Goal: Communication & Community: Answer question/provide support

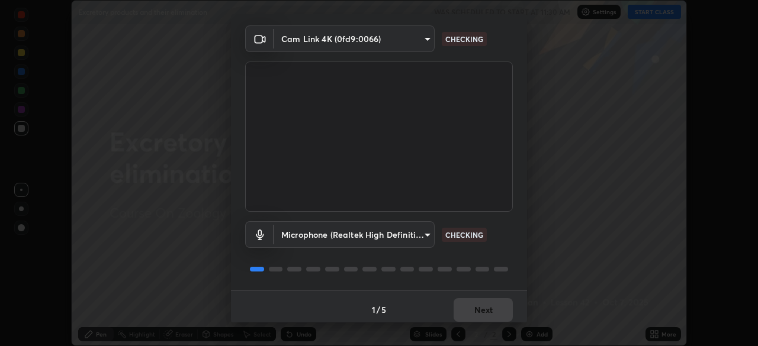
scroll to position [42, 0]
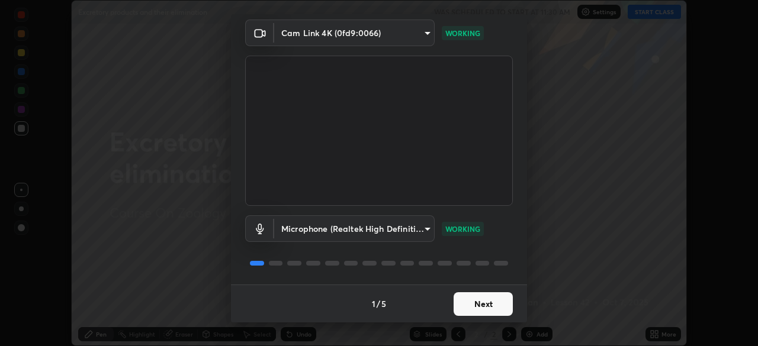
click at [483, 311] on button "Next" at bounding box center [483, 305] width 59 height 24
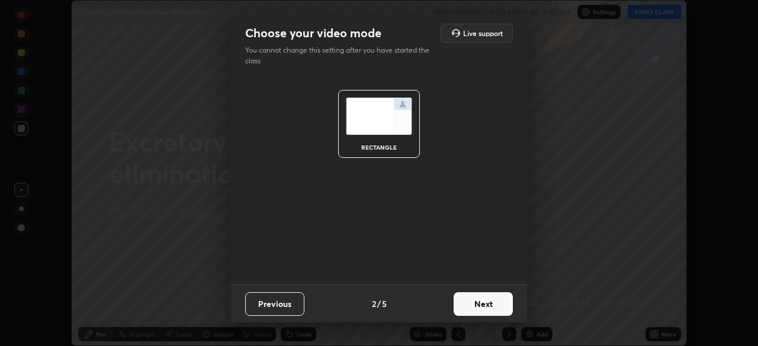
scroll to position [0, 0]
click at [483, 306] on button "Next" at bounding box center [483, 305] width 59 height 24
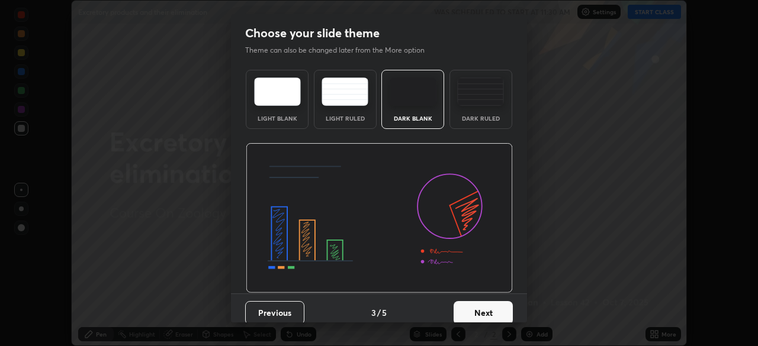
click at [477, 315] on button "Next" at bounding box center [483, 313] width 59 height 24
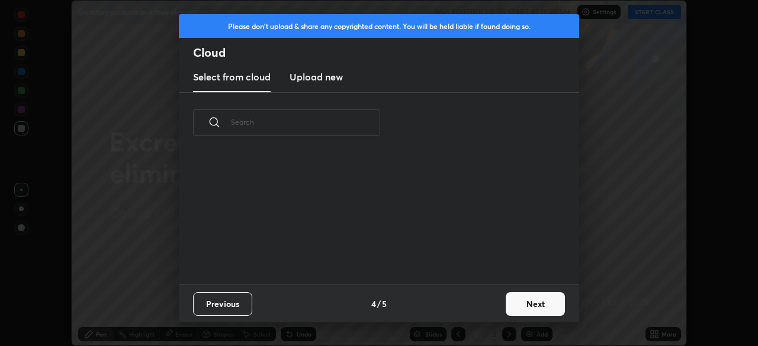
scroll to position [131, 380]
click at [525, 300] on button "Next" at bounding box center [535, 305] width 59 height 24
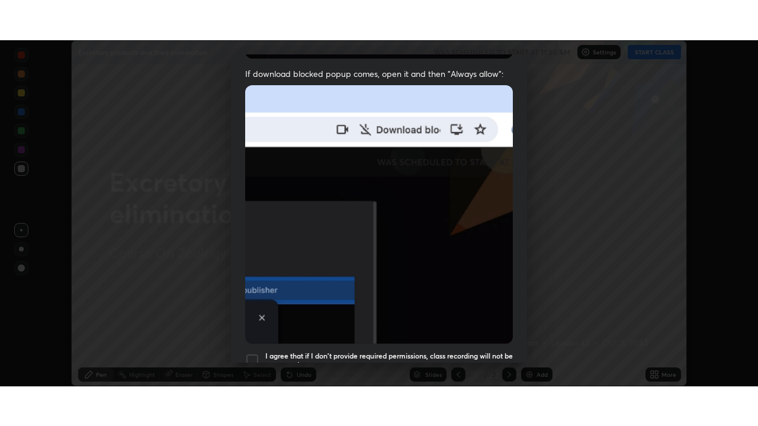
scroll to position [284, 0]
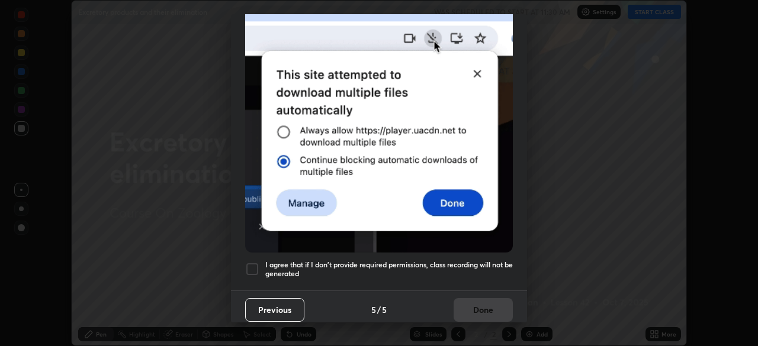
click at [252, 262] on div at bounding box center [252, 269] width 14 height 14
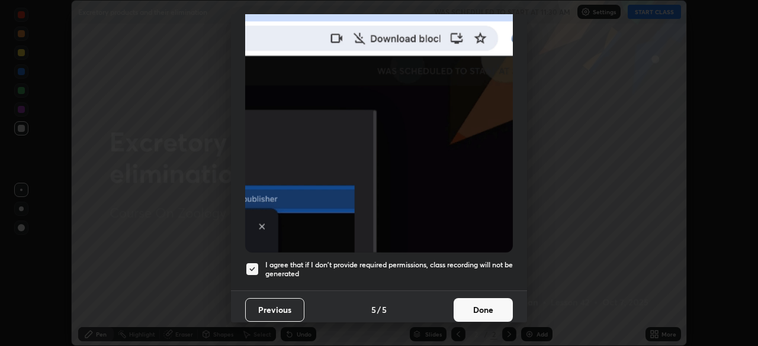
click at [481, 300] on button "Done" at bounding box center [483, 310] width 59 height 24
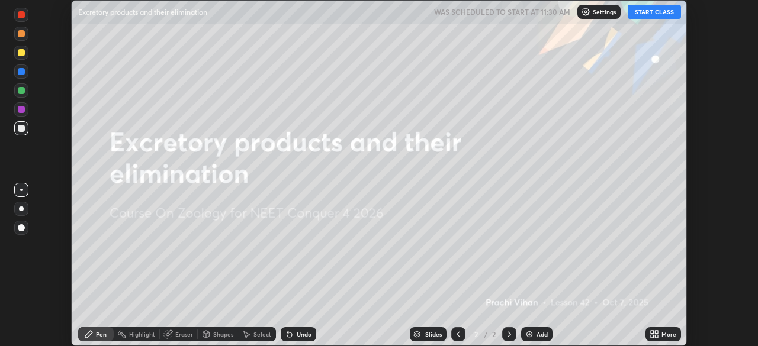
click at [638, 12] on button "START CLASS" at bounding box center [654, 12] width 53 height 14
click at [528, 334] on img at bounding box center [529, 334] width 9 height 9
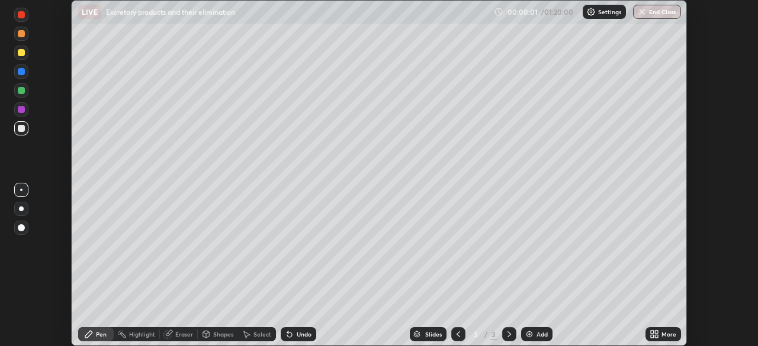
click at [655, 336] on icon at bounding box center [656, 336] width 3 height 3
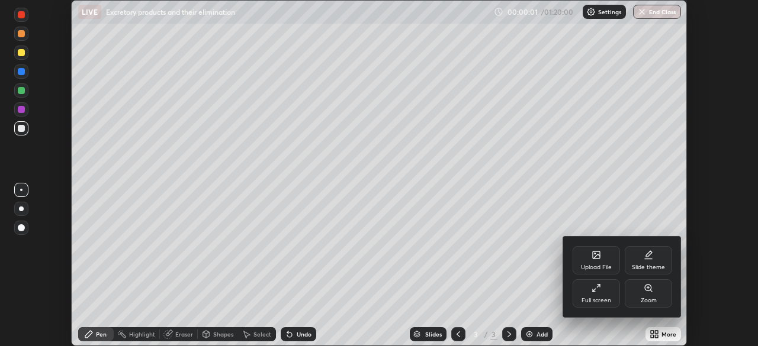
click at [598, 298] on div "Full screen" at bounding box center [597, 301] width 30 height 6
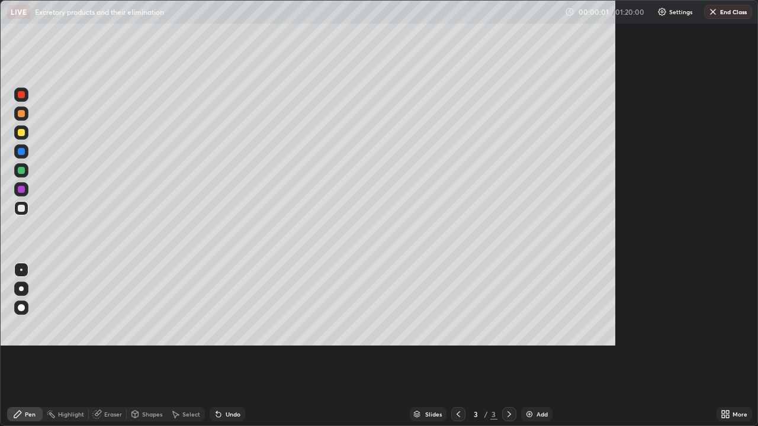
scroll to position [426, 758]
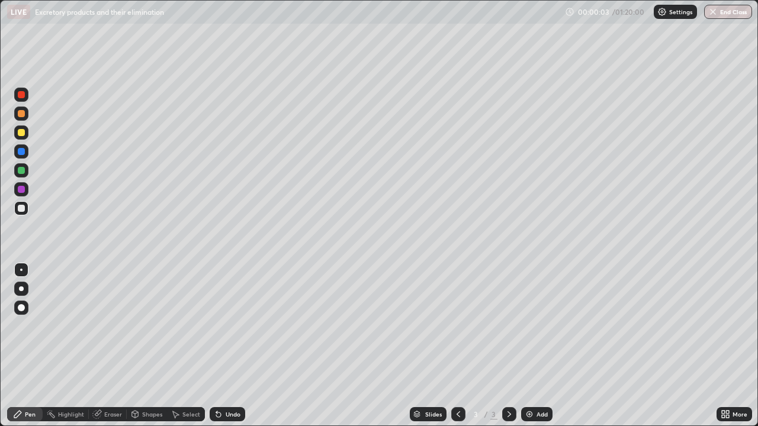
click at [20, 287] on div at bounding box center [21, 289] width 5 height 5
click at [24, 136] on div at bounding box center [21, 132] width 7 height 7
click at [25, 172] on div at bounding box center [21, 170] width 14 height 14
click at [25, 169] on div at bounding box center [21, 170] width 14 height 14
click at [24, 208] on div at bounding box center [21, 208] width 7 height 7
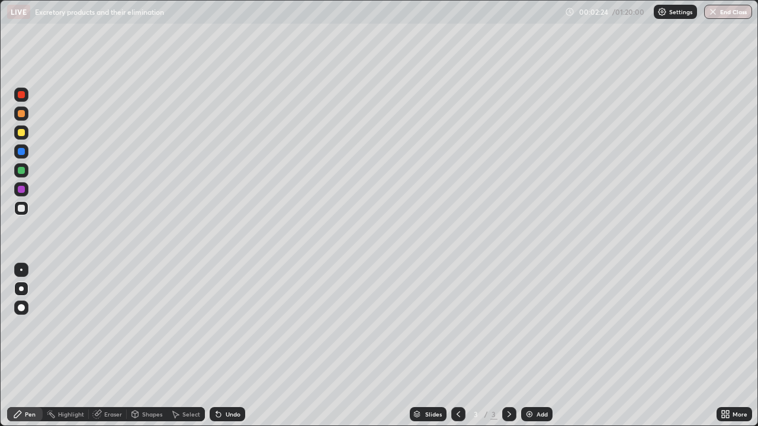
click at [25, 208] on div at bounding box center [21, 208] width 14 height 14
click at [222, 346] on div "Undo" at bounding box center [228, 414] width 36 height 14
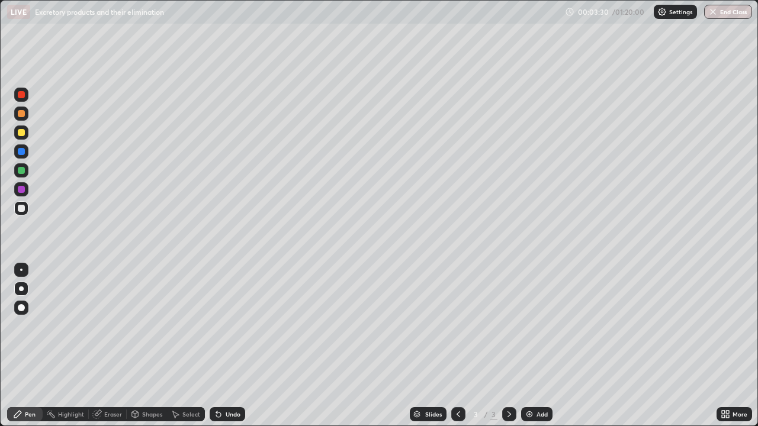
click at [21, 191] on div at bounding box center [21, 189] width 7 height 7
click at [25, 189] on div at bounding box center [21, 189] width 14 height 14
click at [21, 211] on div at bounding box center [21, 208] width 7 height 7
click at [26, 208] on div at bounding box center [21, 208] width 14 height 14
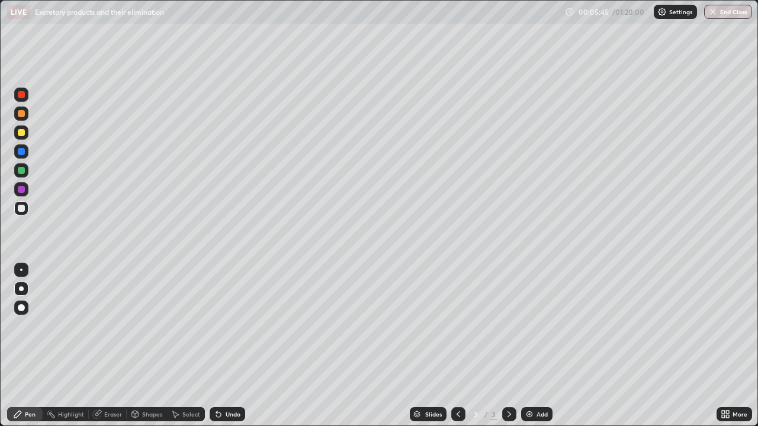
click at [227, 346] on div "Undo" at bounding box center [228, 414] width 36 height 14
click at [229, 346] on div "Undo" at bounding box center [233, 415] width 15 height 6
click at [231, 346] on div "Undo" at bounding box center [233, 415] width 15 height 6
click at [18, 134] on div at bounding box center [21, 132] width 7 height 7
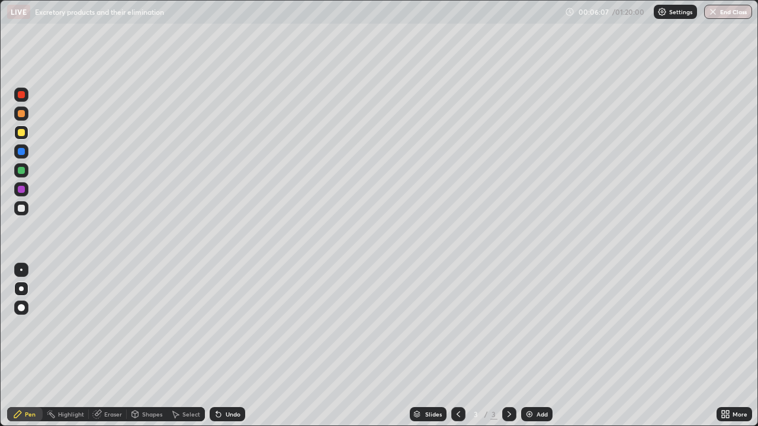
click at [18, 131] on div at bounding box center [21, 132] width 7 height 7
click at [532, 346] on img at bounding box center [529, 414] width 9 height 9
click at [21, 137] on div at bounding box center [21, 133] width 14 height 14
click at [19, 170] on div at bounding box center [21, 170] width 7 height 7
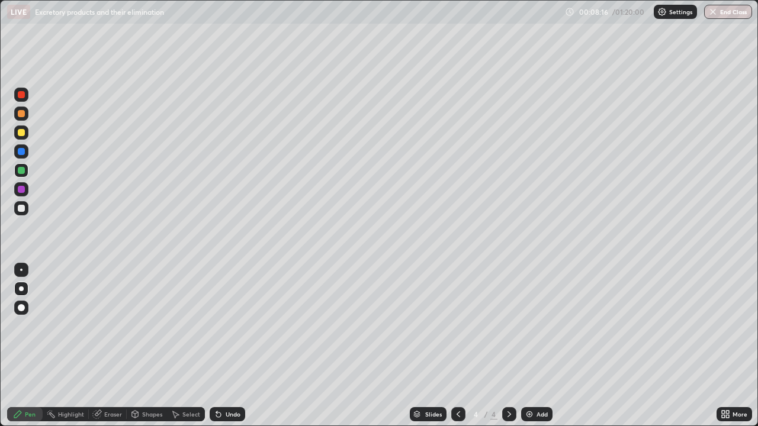
click at [23, 208] on div at bounding box center [21, 208] width 7 height 7
click at [24, 136] on div at bounding box center [21, 133] width 14 height 14
click at [27, 134] on div at bounding box center [21, 133] width 14 height 14
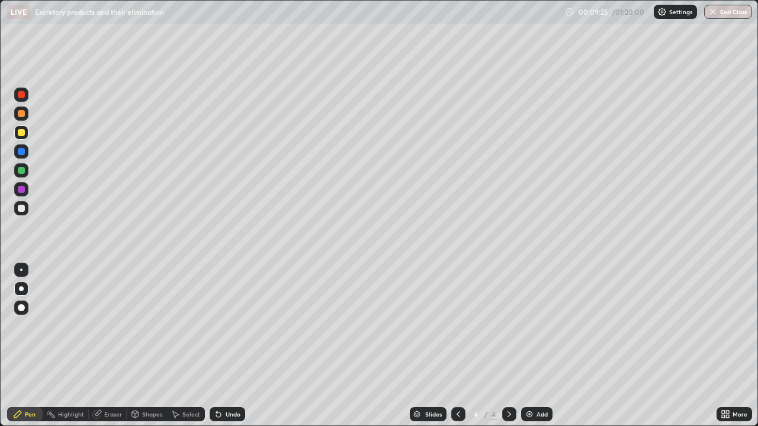
click at [21, 190] on div at bounding box center [21, 189] width 7 height 7
click at [19, 189] on div at bounding box center [21, 189] width 7 height 7
click at [20, 131] on div at bounding box center [21, 132] width 7 height 7
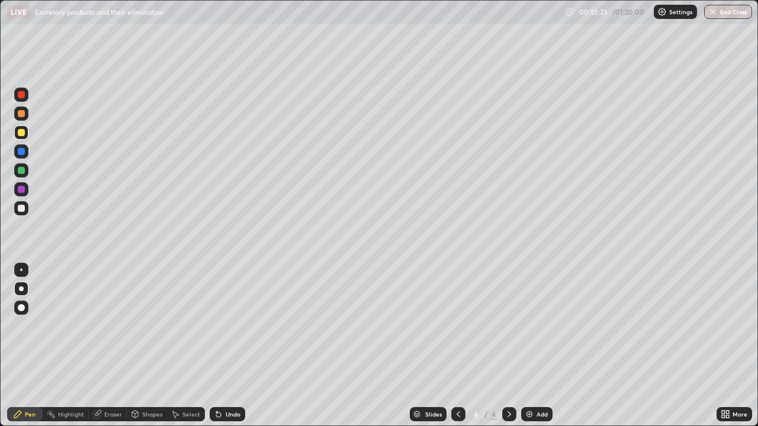
click at [21, 209] on div at bounding box center [21, 208] width 7 height 7
click at [25, 209] on div at bounding box center [21, 208] width 14 height 14
click at [534, 346] on div "Add" at bounding box center [536, 414] width 31 height 14
click at [25, 133] on div at bounding box center [21, 133] width 14 height 14
click at [27, 130] on div at bounding box center [21, 133] width 14 height 14
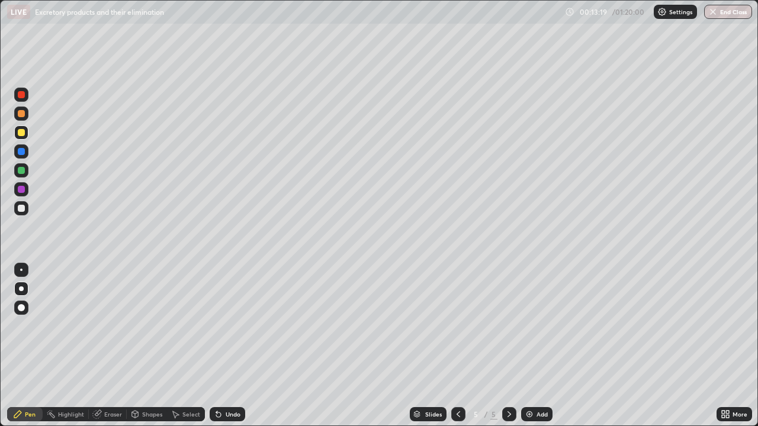
click at [24, 168] on div at bounding box center [21, 170] width 7 height 7
click at [24, 207] on div at bounding box center [21, 208] width 7 height 7
click at [28, 207] on div at bounding box center [21, 208] width 14 height 14
click at [27, 175] on div at bounding box center [21, 170] width 14 height 14
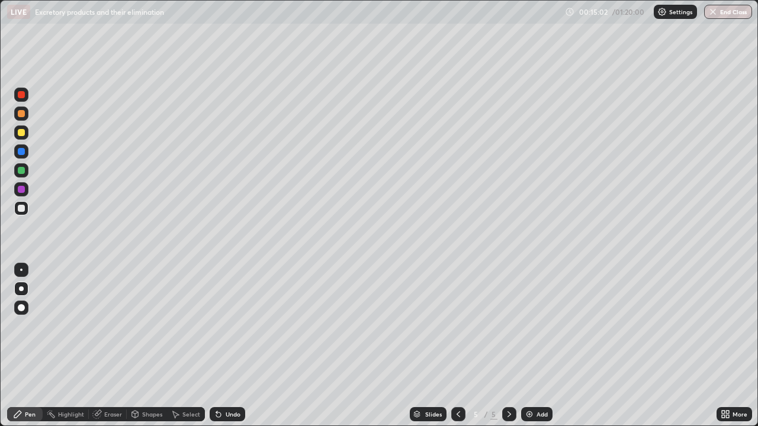
click at [27, 175] on div at bounding box center [21, 170] width 14 height 14
click at [22, 209] on div at bounding box center [21, 208] width 7 height 7
click at [525, 346] on img at bounding box center [529, 414] width 9 height 9
click at [24, 131] on div at bounding box center [21, 132] width 7 height 7
click at [23, 190] on div at bounding box center [21, 189] width 7 height 7
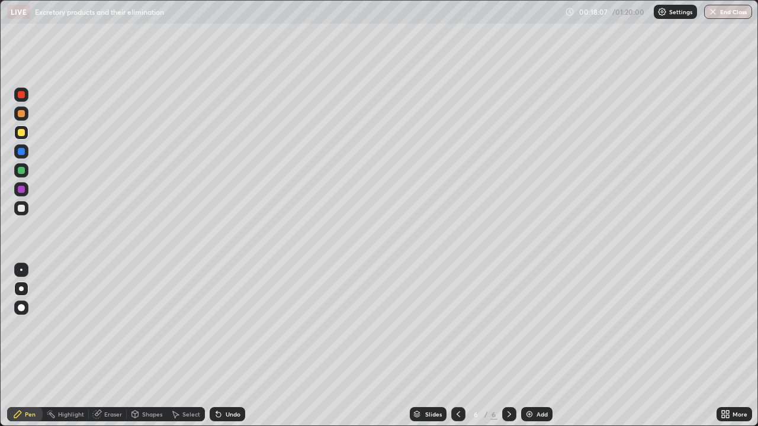
click at [26, 189] on div at bounding box center [21, 189] width 14 height 14
click at [21, 208] on div at bounding box center [21, 208] width 7 height 7
click at [222, 346] on div "Undo" at bounding box center [228, 414] width 36 height 14
click at [538, 346] on div "Add" at bounding box center [542, 415] width 11 height 6
click at [21, 171] on div at bounding box center [21, 170] width 7 height 7
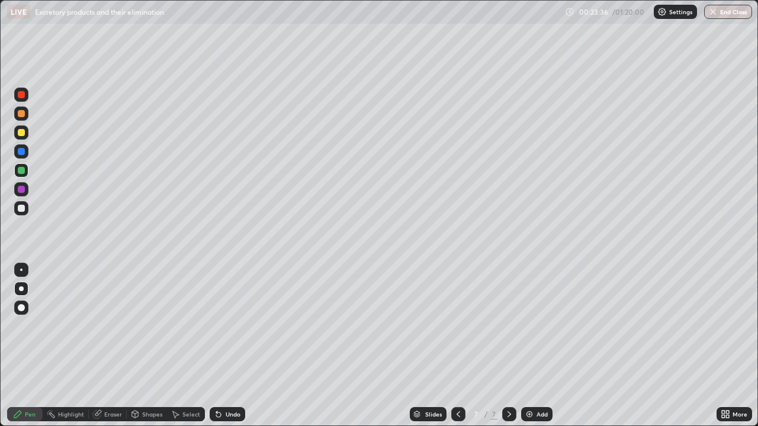
click at [27, 171] on div at bounding box center [21, 170] width 14 height 14
click at [24, 209] on div at bounding box center [21, 208] width 7 height 7
click at [22, 133] on div at bounding box center [21, 132] width 7 height 7
click at [25, 134] on div at bounding box center [21, 133] width 14 height 14
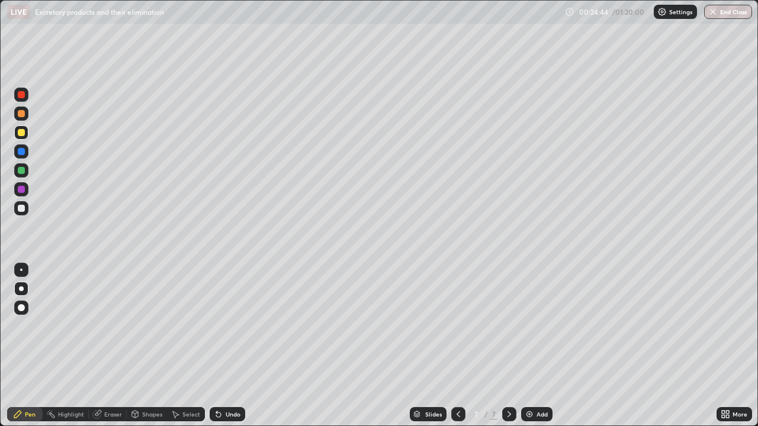
click at [108, 346] on div "Eraser" at bounding box center [113, 415] width 18 height 6
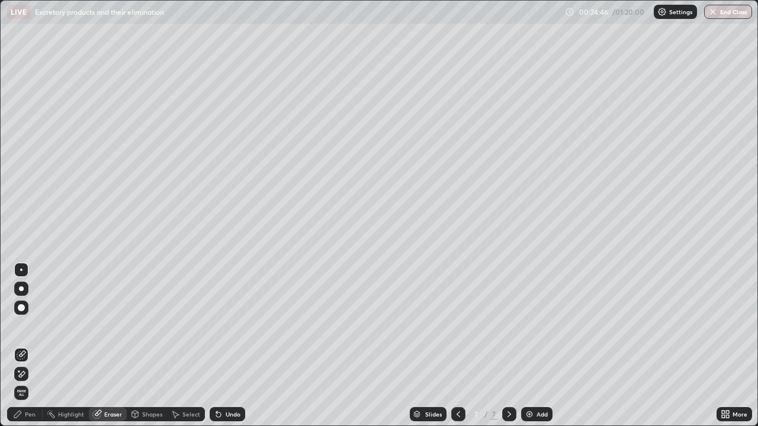
click at [25, 346] on div "Pen" at bounding box center [25, 414] width 36 height 14
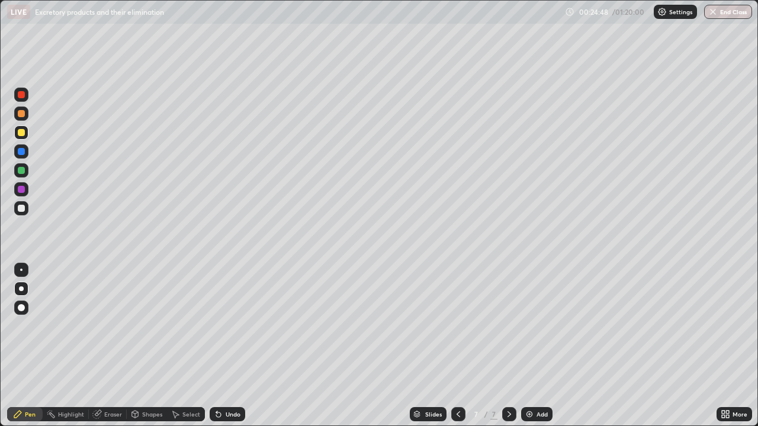
click at [24, 171] on div at bounding box center [21, 170] width 7 height 7
click at [24, 182] on div at bounding box center [21, 189] width 14 height 14
click at [20, 191] on div at bounding box center [21, 189] width 7 height 7
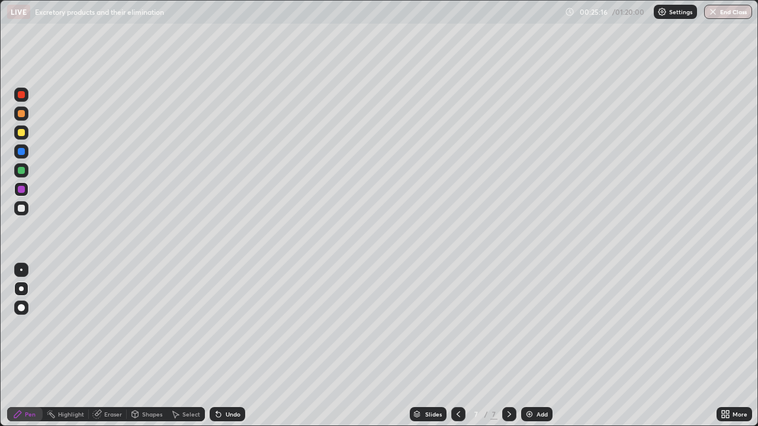
click at [21, 114] on div at bounding box center [21, 113] width 7 height 7
click at [15, 204] on div at bounding box center [21, 208] width 14 height 14
click at [22, 211] on div at bounding box center [21, 208] width 7 height 7
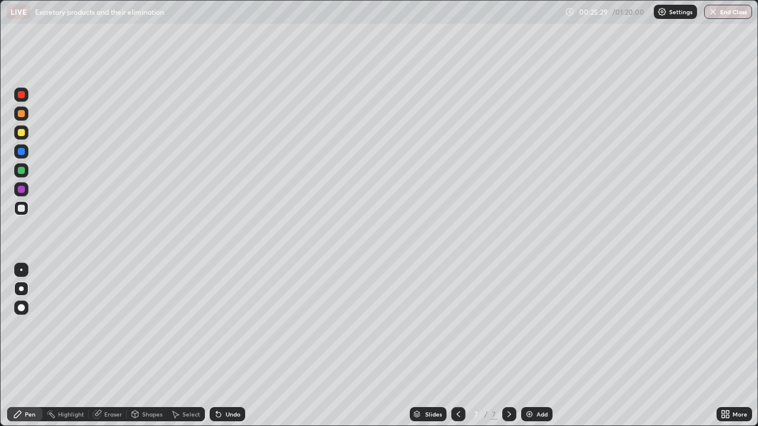
click at [21, 210] on div at bounding box center [21, 208] width 7 height 7
click at [26, 134] on div at bounding box center [21, 133] width 14 height 14
click at [22, 138] on div at bounding box center [21, 133] width 14 height 14
click at [21, 171] on div at bounding box center [21, 170] width 7 height 7
click at [26, 171] on div at bounding box center [21, 170] width 14 height 14
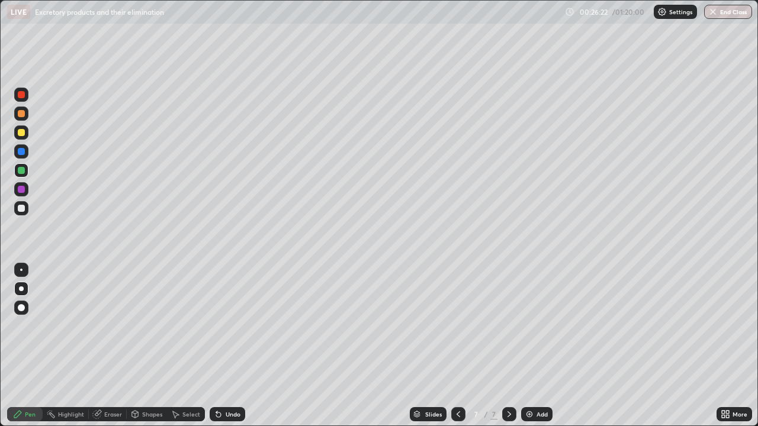
click at [21, 113] on div at bounding box center [21, 113] width 7 height 7
click at [21, 190] on div at bounding box center [21, 189] width 7 height 7
click at [26, 190] on div at bounding box center [21, 189] width 14 height 14
click at [532, 346] on img at bounding box center [529, 414] width 9 height 9
click at [22, 174] on div at bounding box center [21, 170] width 14 height 14
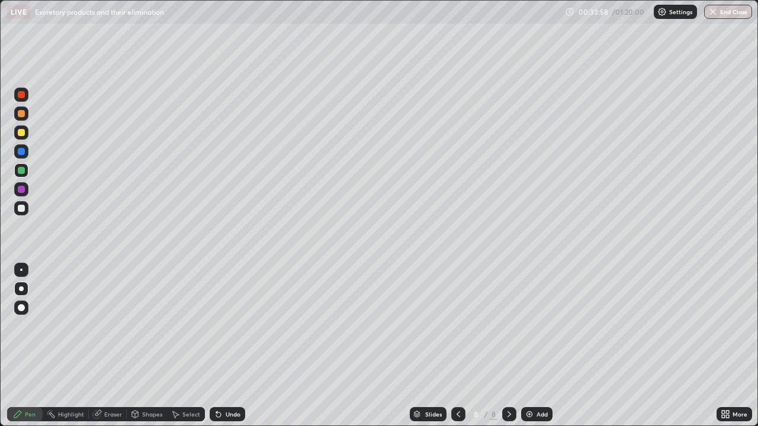
click at [25, 172] on div at bounding box center [21, 170] width 14 height 14
click at [457, 346] on icon at bounding box center [458, 414] width 9 height 9
click at [508, 346] on icon at bounding box center [509, 414] width 9 height 9
click at [18, 134] on div at bounding box center [21, 132] width 7 height 7
click at [21, 208] on div at bounding box center [21, 208] width 7 height 7
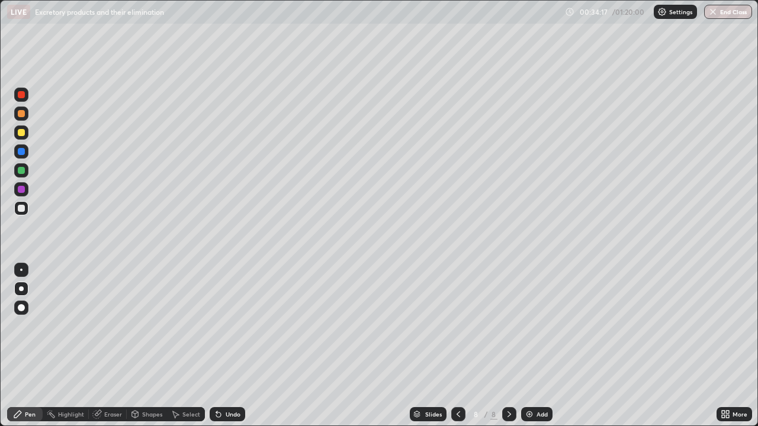
click at [21, 208] on div at bounding box center [21, 208] width 7 height 7
click at [22, 172] on div at bounding box center [21, 170] width 7 height 7
click at [22, 171] on div at bounding box center [21, 170] width 7 height 7
click at [24, 207] on div at bounding box center [21, 208] width 7 height 7
click at [21, 209] on div at bounding box center [21, 208] width 7 height 7
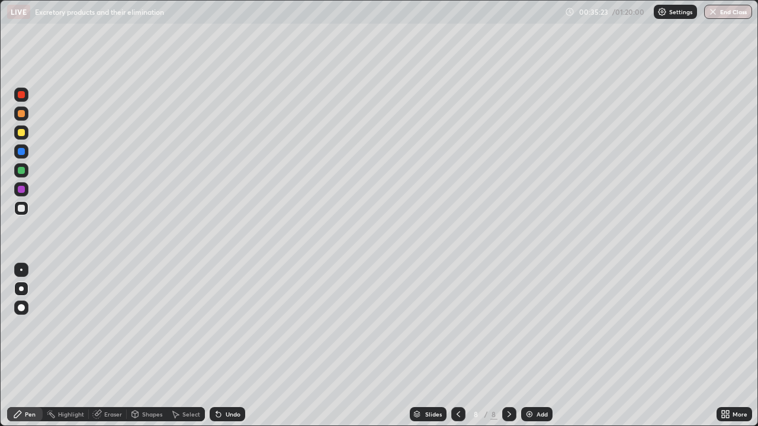
click at [68, 346] on div "Highlight" at bounding box center [71, 415] width 26 height 6
click at [23, 346] on div "Pen" at bounding box center [25, 414] width 36 height 14
click at [227, 346] on div "Undo" at bounding box center [233, 415] width 15 height 6
click at [534, 346] on div "Add" at bounding box center [536, 414] width 31 height 14
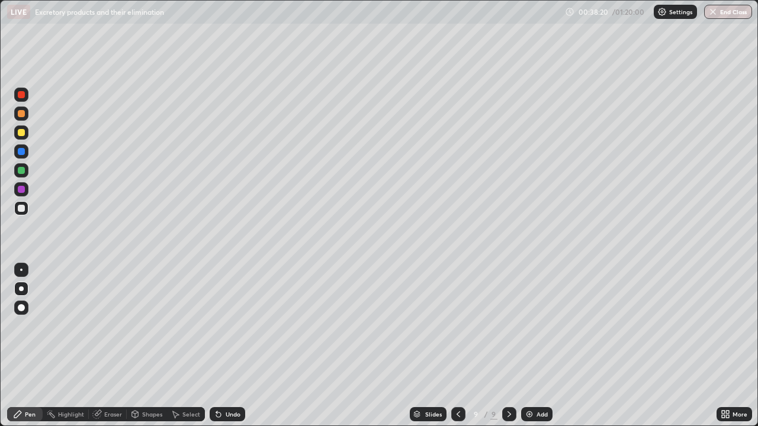
click at [24, 131] on div at bounding box center [21, 132] width 7 height 7
click at [28, 127] on div at bounding box center [21, 132] width 14 height 19
click at [139, 346] on icon at bounding box center [134, 414] width 9 height 9
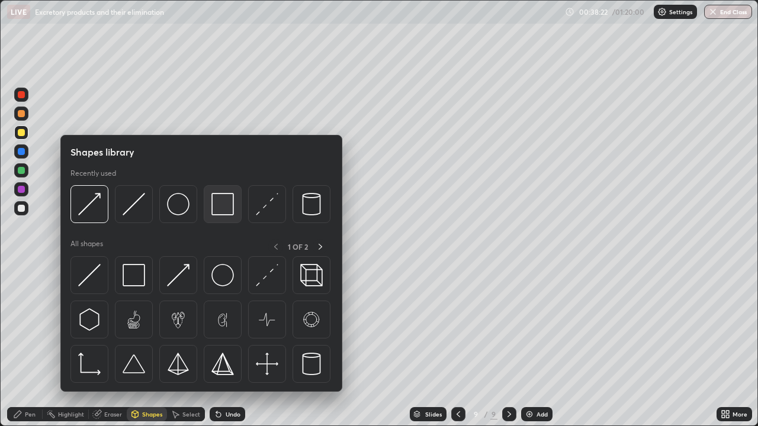
click at [220, 199] on img at bounding box center [222, 204] width 23 height 23
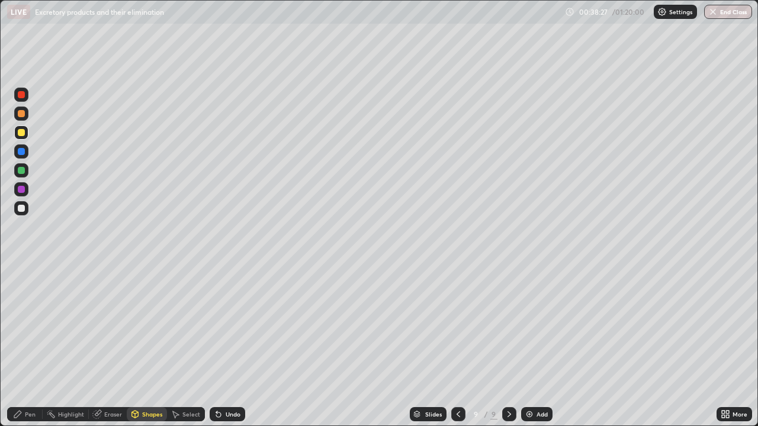
click at [24, 346] on div "Pen" at bounding box center [25, 414] width 36 height 14
click at [28, 346] on div "Pen" at bounding box center [30, 415] width 11 height 6
click at [24, 211] on div at bounding box center [21, 208] width 7 height 7
click at [26, 205] on div at bounding box center [21, 208] width 14 height 14
click at [25, 150] on div at bounding box center [21, 151] width 14 height 14
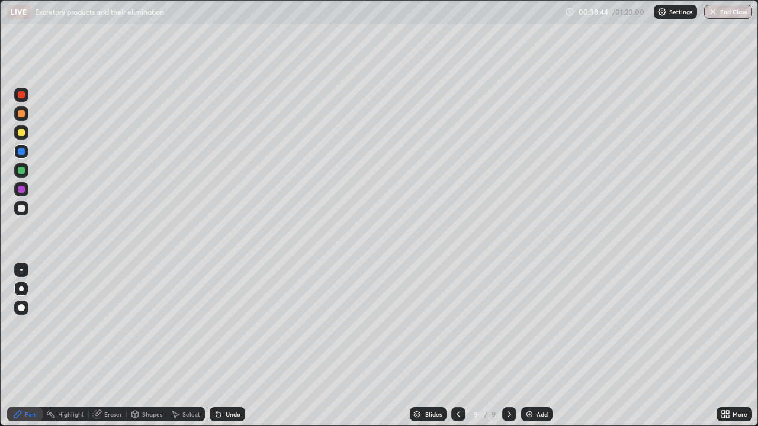
click at [25, 150] on div at bounding box center [21, 151] width 14 height 14
click at [139, 346] on div "Shapes" at bounding box center [147, 414] width 40 height 14
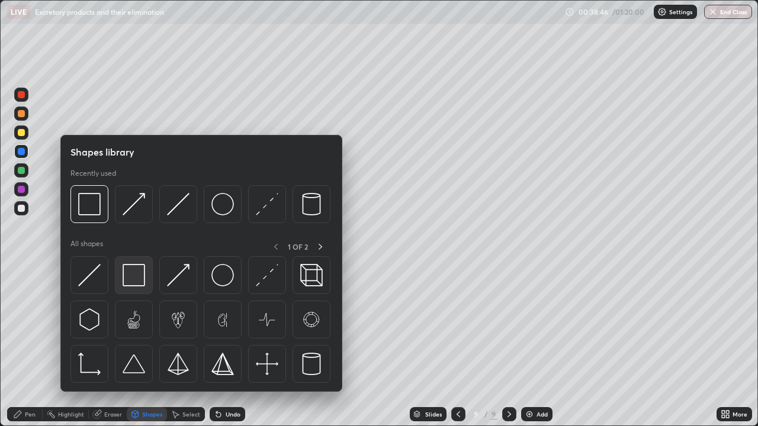
click at [129, 273] on img at bounding box center [134, 275] width 23 height 23
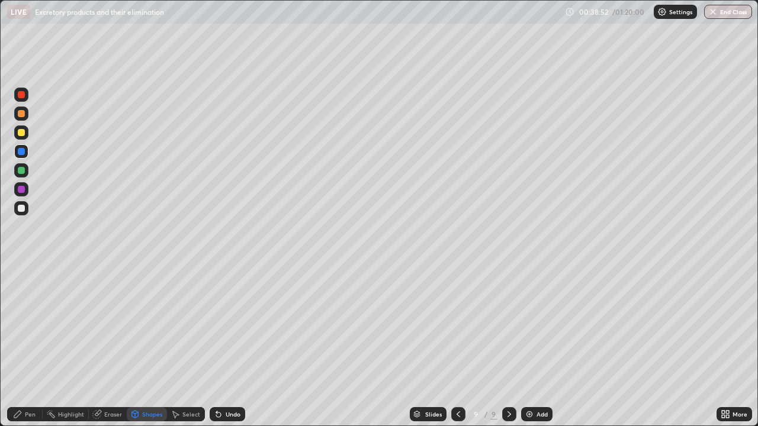
click at [27, 346] on div "Pen" at bounding box center [25, 414] width 36 height 14
click at [26, 346] on div "Pen" at bounding box center [30, 415] width 11 height 6
click at [30, 346] on div "Pen" at bounding box center [30, 415] width 11 height 6
click at [27, 172] on div at bounding box center [21, 170] width 14 height 14
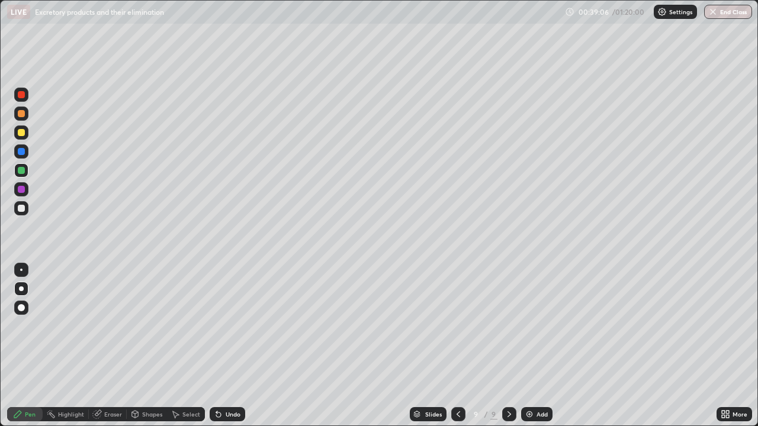
click at [27, 172] on div at bounding box center [21, 170] width 14 height 14
click at [18, 211] on div at bounding box center [21, 208] width 7 height 7
click at [21, 213] on div at bounding box center [21, 208] width 14 height 14
click at [24, 210] on div at bounding box center [21, 208] width 7 height 7
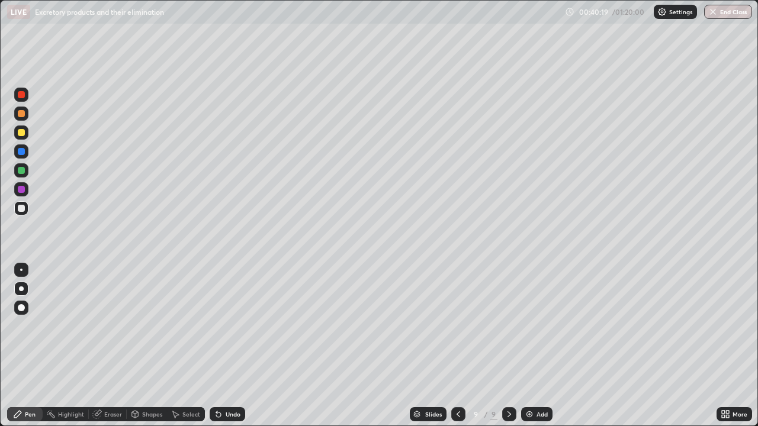
click at [23, 191] on div at bounding box center [21, 189] width 7 height 7
click at [24, 190] on div at bounding box center [21, 189] width 7 height 7
click at [28, 156] on div at bounding box center [21, 151] width 14 height 19
click at [22, 152] on div at bounding box center [21, 151] width 7 height 7
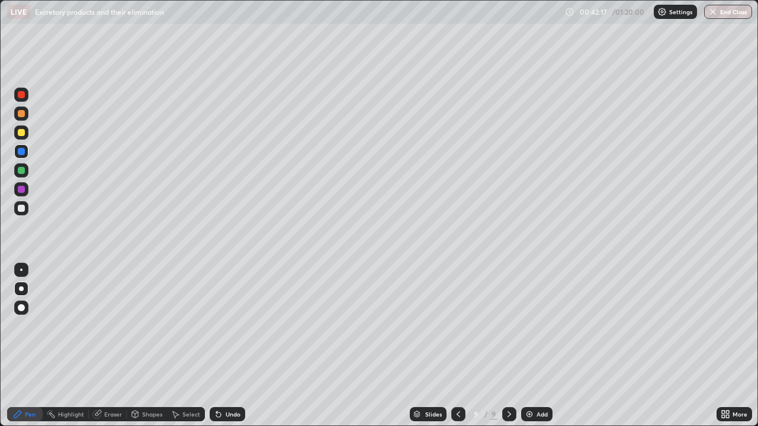
click at [223, 346] on div "Undo" at bounding box center [228, 414] width 36 height 14
click at [24, 209] on div at bounding box center [21, 208] width 7 height 7
click at [226, 346] on div "Undo" at bounding box center [233, 415] width 15 height 6
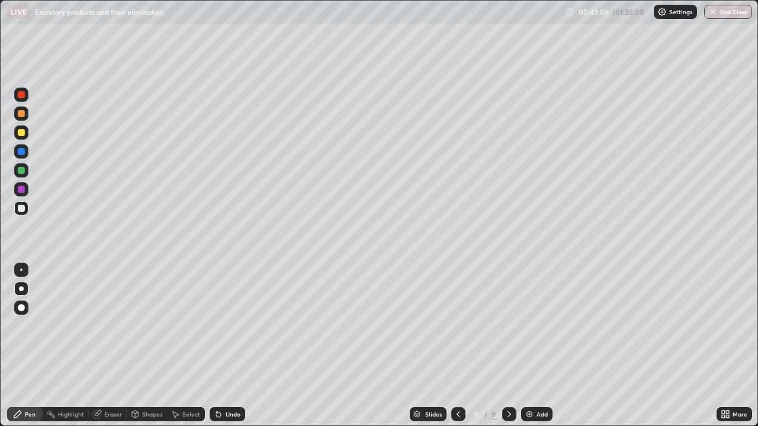
click at [226, 346] on div "Undo" at bounding box center [233, 415] width 15 height 6
click at [224, 346] on div "Undo" at bounding box center [228, 414] width 36 height 14
click at [226, 346] on div "Undo" at bounding box center [233, 415] width 15 height 6
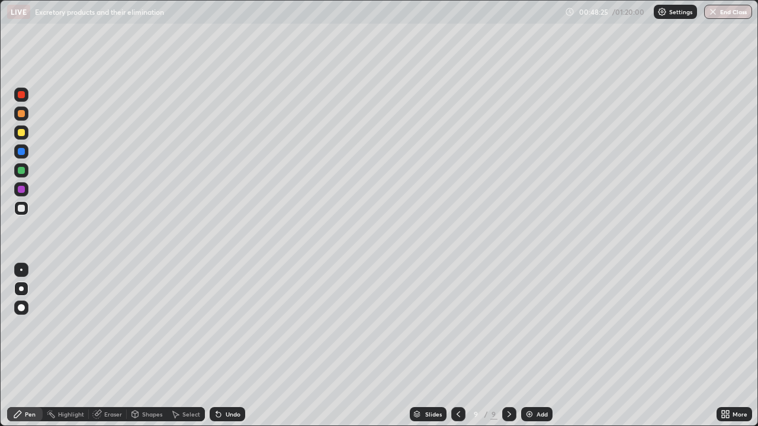
click at [531, 346] on img at bounding box center [529, 414] width 9 height 9
click at [23, 131] on div at bounding box center [21, 132] width 7 height 7
click at [18, 208] on div at bounding box center [21, 208] width 7 height 7
click at [23, 208] on div at bounding box center [21, 208] width 7 height 7
click at [73, 346] on div "Highlight" at bounding box center [71, 415] width 26 height 6
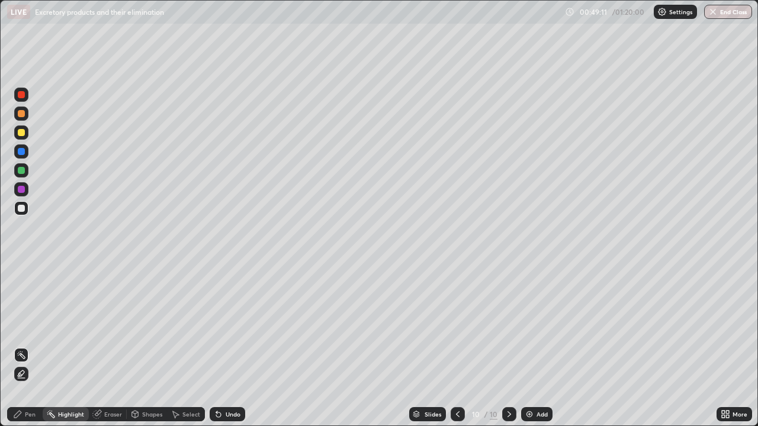
click at [23, 346] on div "Pen" at bounding box center [25, 414] width 36 height 14
click at [221, 346] on icon at bounding box center [218, 414] width 9 height 9
click at [62, 346] on div "Highlight" at bounding box center [71, 415] width 26 height 6
click at [24, 346] on div "Pen" at bounding box center [25, 414] width 36 height 14
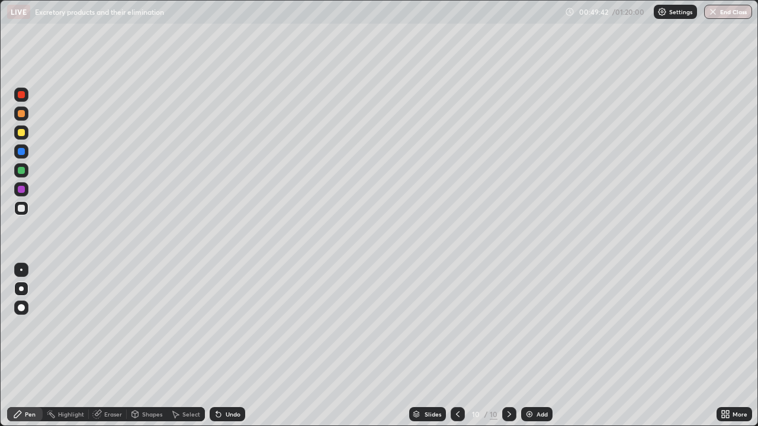
click at [33, 346] on div "Pen" at bounding box center [25, 414] width 36 height 14
click at [532, 346] on img at bounding box center [529, 414] width 9 height 9
click at [21, 131] on div at bounding box center [21, 132] width 7 height 7
click at [24, 153] on div at bounding box center [21, 151] width 7 height 7
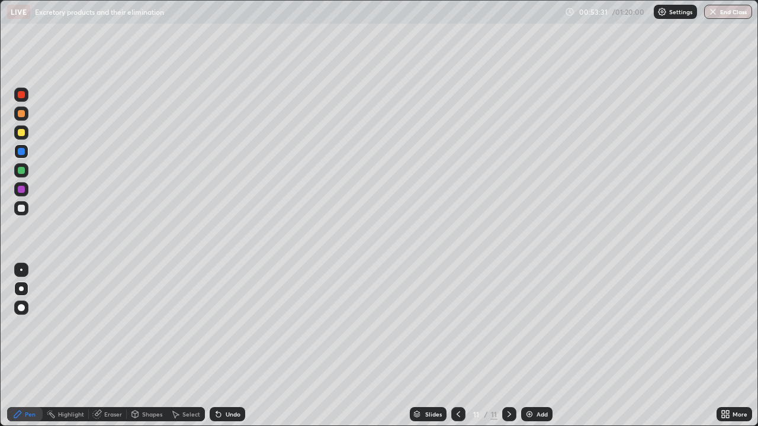
click at [25, 209] on div at bounding box center [21, 208] width 14 height 14
click at [24, 133] on div at bounding box center [21, 132] width 7 height 7
click at [23, 207] on div at bounding box center [21, 208] width 7 height 7
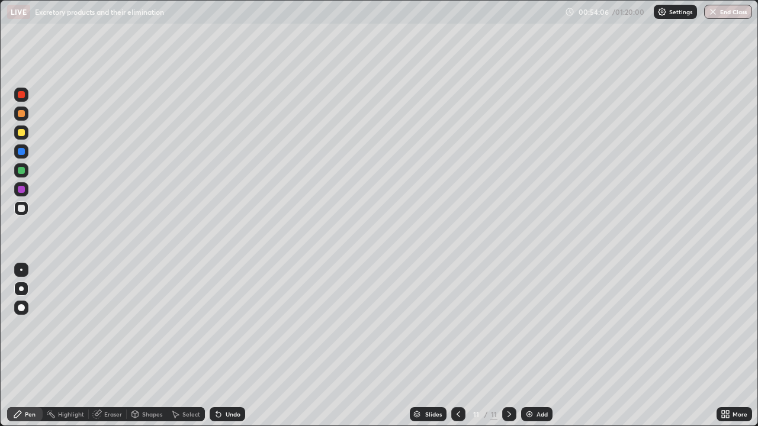
click at [23, 171] on div at bounding box center [21, 170] width 7 height 7
click at [23, 214] on div at bounding box center [21, 208] width 14 height 14
click at [24, 210] on div at bounding box center [21, 208] width 7 height 7
click at [23, 153] on div at bounding box center [21, 151] width 7 height 7
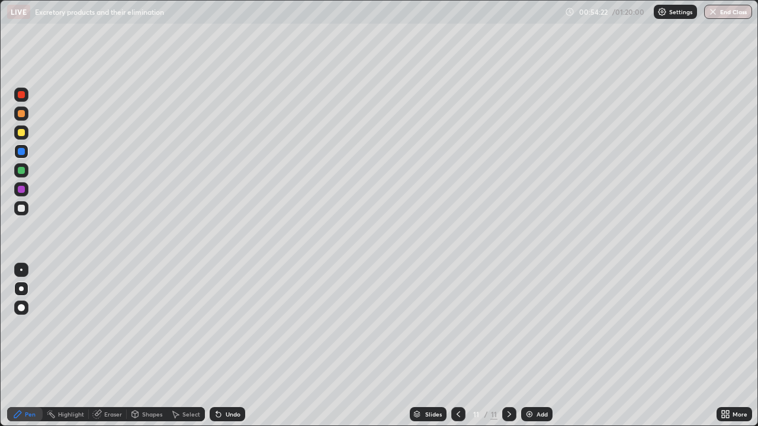
click at [25, 149] on div at bounding box center [21, 151] width 14 height 14
click at [24, 189] on div at bounding box center [21, 189] width 7 height 7
click at [21, 210] on div at bounding box center [21, 208] width 7 height 7
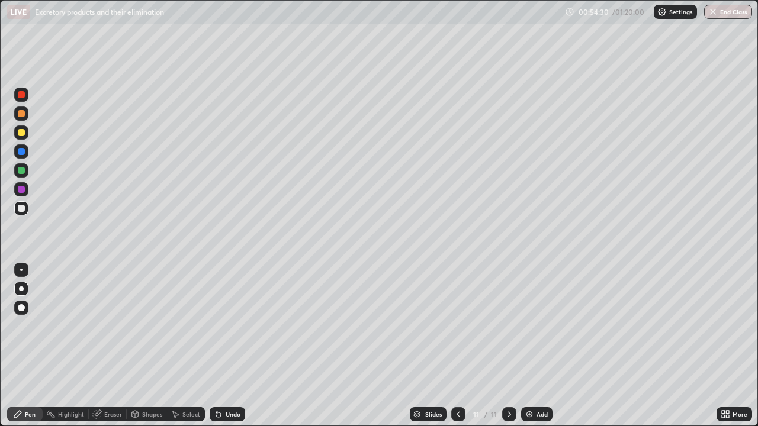
click at [21, 210] on div at bounding box center [21, 208] width 7 height 7
click at [20, 113] on div at bounding box center [21, 113] width 7 height 7
click at [23, 113] on div at bounding box center [21, 113] width 7 height 7
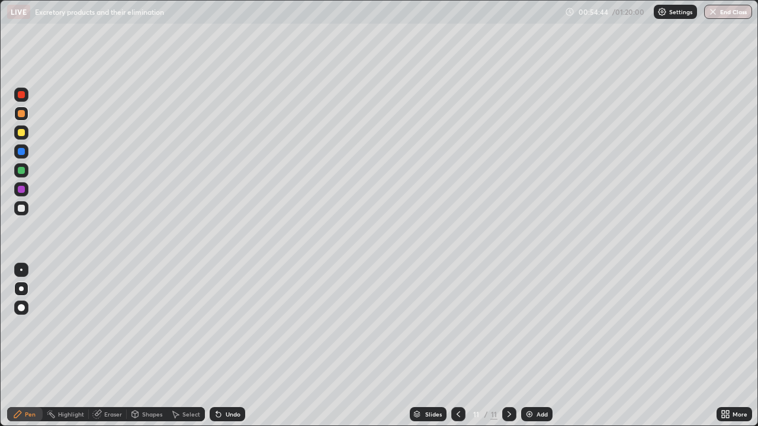
click at [23, 110] on div at bounding box center [21, 113] width 7 height 7
click at [27, 152] on div at bounding box center [21, 151] width 14 height 14
click at [529, 346] on img at bounding box center [529, 414] width 9 height 9
click at [24, 135] on div at bounding box center [21, 132] width 7 height 7
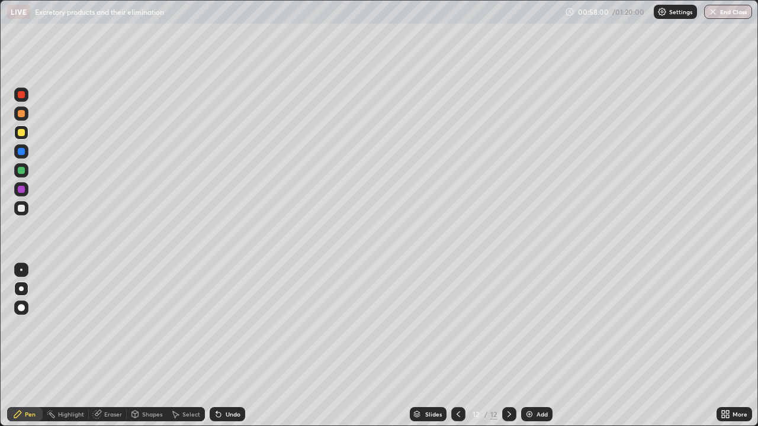
click at [21, 208] on div at bounding box center [21, 208] width 7 height 7
click at [23, 168] on div at bounding box center [21, 170] width 7 height 7
click at [24, 167] on div at bounding box center [21, 170] width 14 height 14
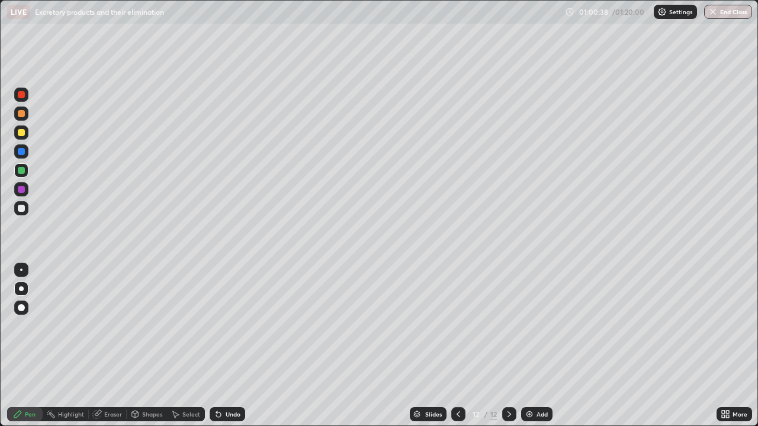
click at [25, 139] on div at bounding box center [21, 133] width 14 height 14
click at [27, 136] on div at bounding box center [21, 133] width 14 height 14
click at [19, 194] on div at bounding box center [21, 189] width 14 height 14
click at [23, 191] on div at bounding box center [21, 189] width 7 height 7
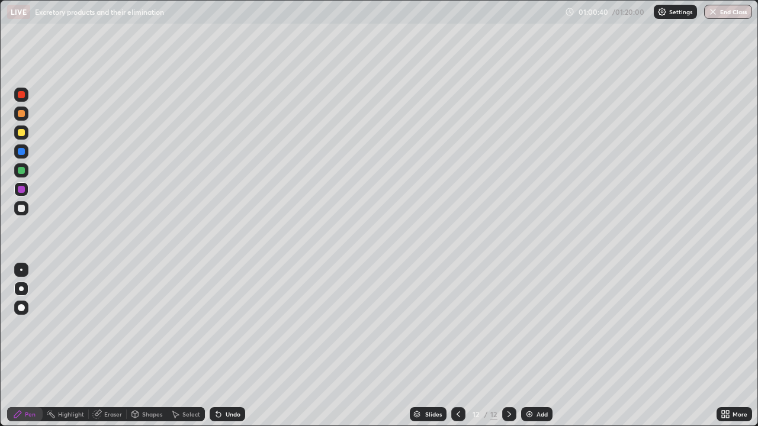
click at [23, 191] on div at bounding box center [21, 189] width 7 height 7
click at [20, 210] on div at bounding box center [21, 208] width 7 height 7
click at [23, 210] on div at bounding box center [21, 208] width 7 height 7
click at [25, 208] on div at bounding box center [21, 208] width 14 height 14
click at [535, 346] on div "Add" at bounding box center [536, 414] width 31 height 14
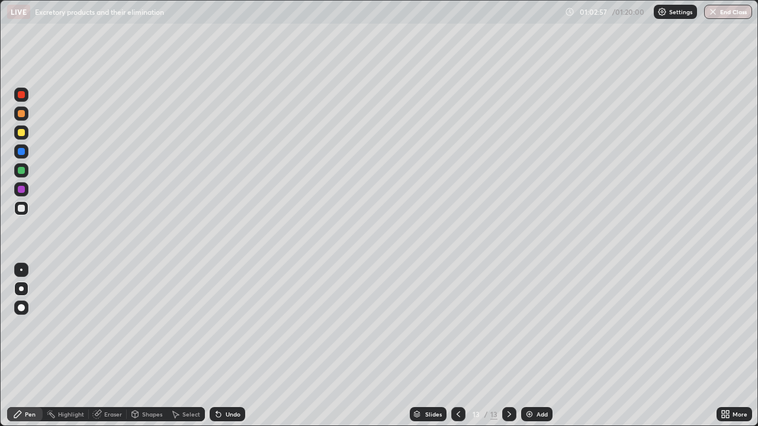
click at [23, 189] on div at bounding box center [21, 189] width 7 height 7
click at [24, 207] on div at bounding box center [21, 208] width 7 height 7
click at [22, 135] on div at bounding box center [21, 132] width 7 height 7
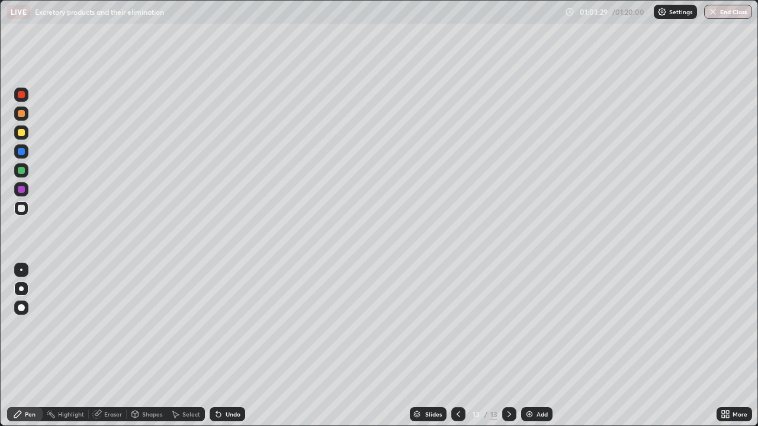
click at [26, 131] on div at bounding box center [21, 133] width 14 height 14
click at [105, 346] on div "Eraser" at bounding box center [113, 415] width 18 height 6
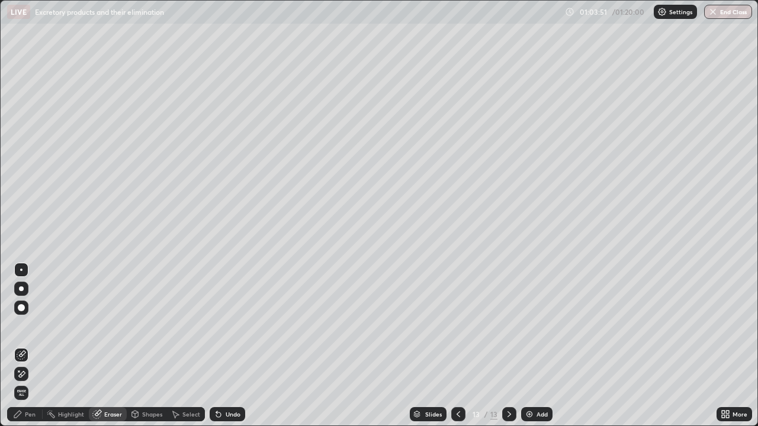
click at [24, 346] on div "Pen" at bounding box center [25, 414] width 36 height 14
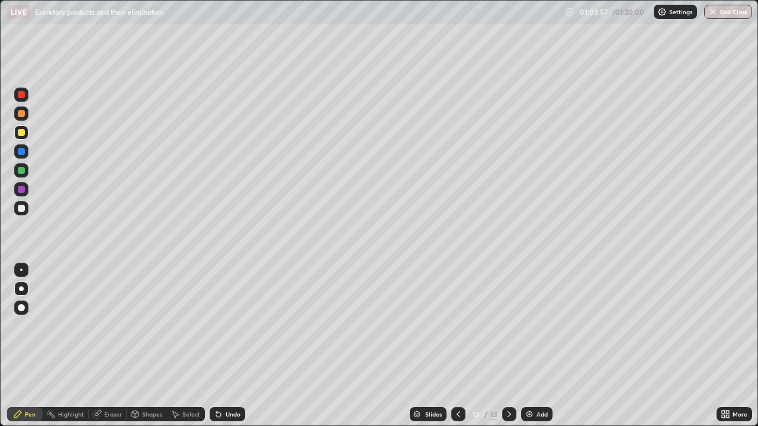
click at [24, 172] on div at bounding box center [21, 170] width 7 height 7
click at [24, 169] on div at bounding box center [21, 170] width 7 height 7
click at [22, 133] on div at bounding box center [21, 132] width 7 height 7
click at [21, 132] on div at bounding box center [21, 132] width 7 height 7
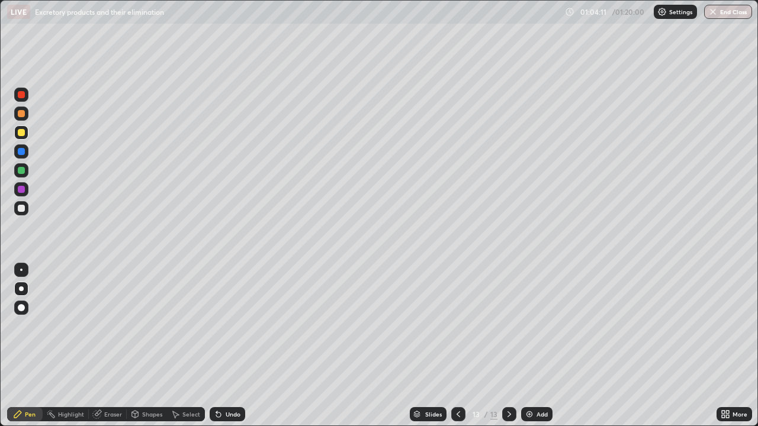
click at [23, 171] on div at bounding box center [21, 170] width 7 height 7
click at [21, 168] on div at bounding box center [21, 170] width 7 height 7
click at [23, 95] on div at bounding box center [21, 94] width 7 height 7
click at [25, 149] on div at bounding box center [21, 151] width 14 height 14
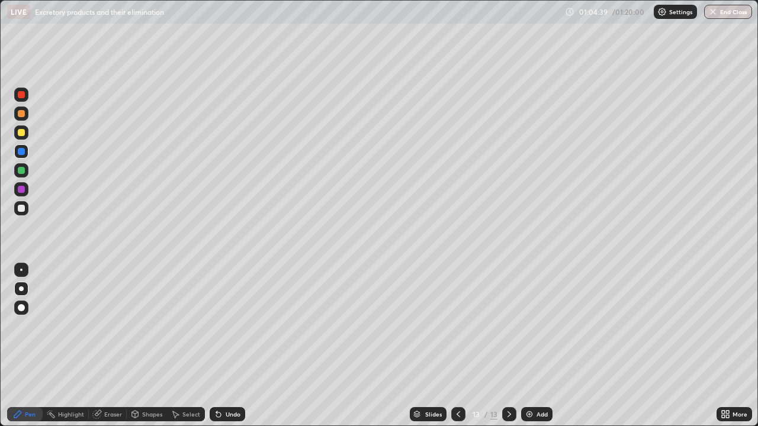
click at [23, 191] on div at bounding box center [21, 189] width 7 height 7
click at [23, 189] on div at bounding box center [21, 189] width 7 height 7
click at [24, 111] on div at bounding box center [21, 114] width 14 height 14
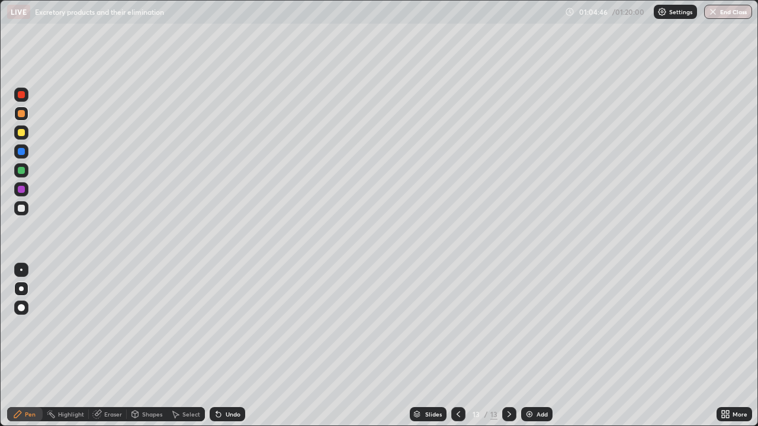
click at [24, 111] on div at bounding box center [21, 114] width 14 height 14
click at [22, 307] on div at bounding box center [21, 307] width 7 height 7
click at [23, 306] on div at bounding box center [21, 307] width 7 height 7
click at [20, 208] on div at bounding box center [21, 208] width 7 height 7
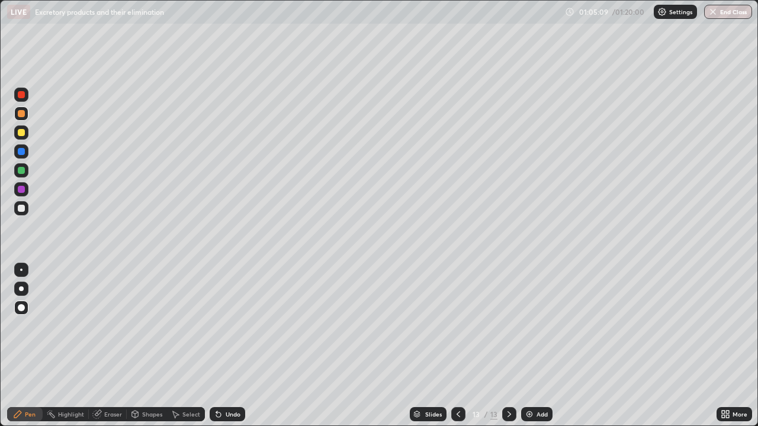
click at [21, 207] on div at bounding box center [21, 208] width 7 height 7
click at [24, 205] on div at bounding box center [21, 208] width 14 height 14
click at [21, 287] on div at bounding box center [21, 289] width 5 height 5
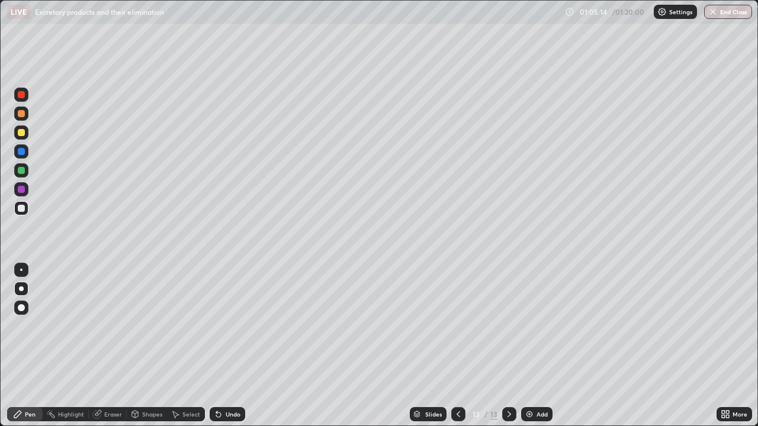
click at [21, 289] on div at bounding box center [21, 289] width 5 height 5
click at [226, 346] on div "Undo" at bounding box center [233, 415] width 15 height 6
click at [221, 346] on icon at bounding box center [218, 414] width 9 height 9
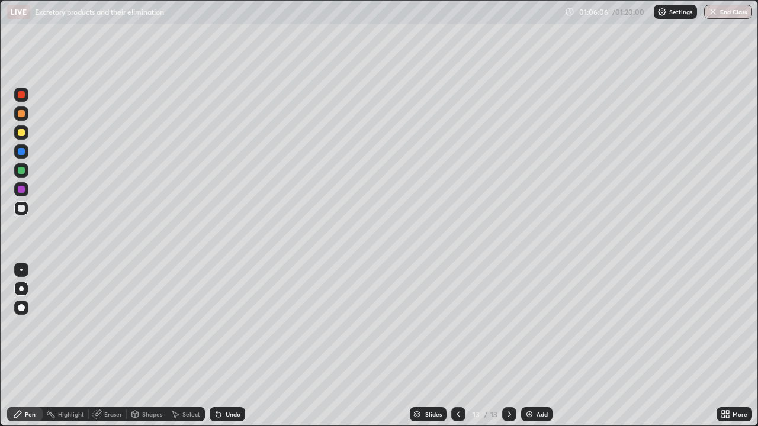
click at [221, 346] on icon at bounding box center [218, 414] width 9 height 9
click at [529, 346] on img at bounding box center [529, 414] width 9 height 9
click at [22, 188] on div at bounding box center [21, 189] width 7 height 7
click at [21, 207] on div at bounding box center [21, 208] width 7 height 7
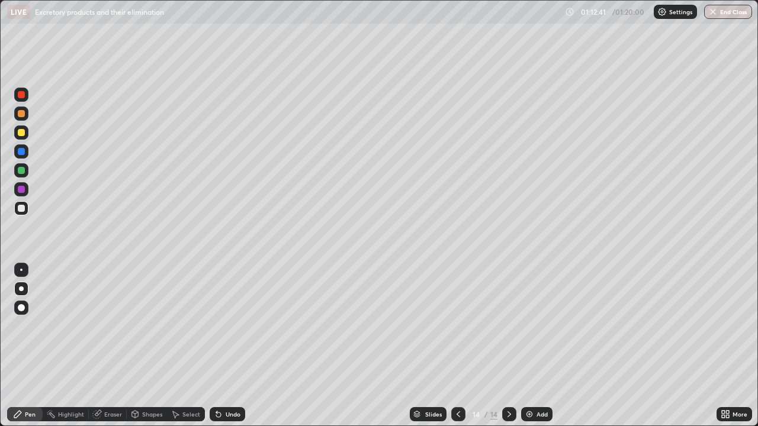
click at [21, 207] on div at bounding box center [21, 208] width 7 height 7
click at [229, 346] on div "Undo" at bounding box center [233, 415] width 15 height 6
click at [223, 346] on div "Undo" at bounding box center [228, 414] width 36 height 14
click at [725, 14] on button "End Class" at bounding box center [728, 12] width 47 height 14
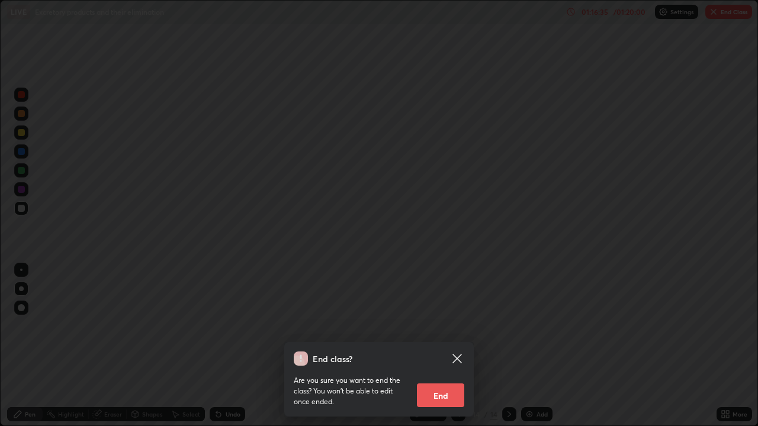
click at [438, 346] on button "End" at bounding box center [440, 396] width 47 height 24
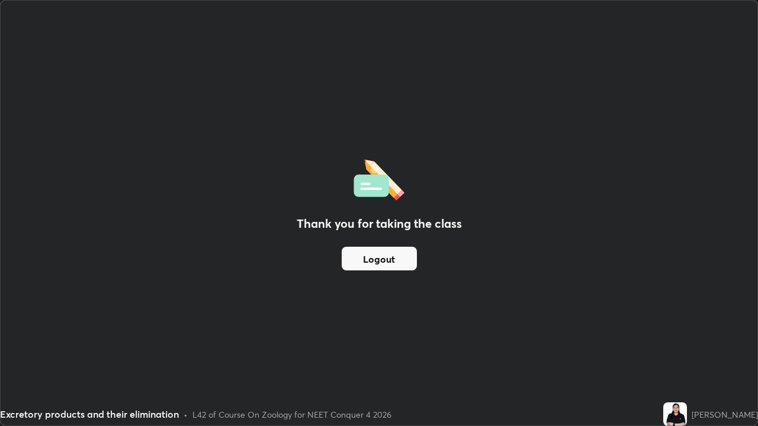
click at [390, 259] on button "Logout" at bounding box center [379, 259] width 75 height 24
